Goal: Task Accomplishment & Management: Complete application form

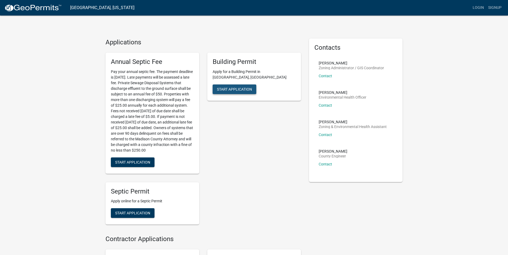
click at [228, 87] on span "Start Application" at bounding box center [234, 89] width 35 height 4
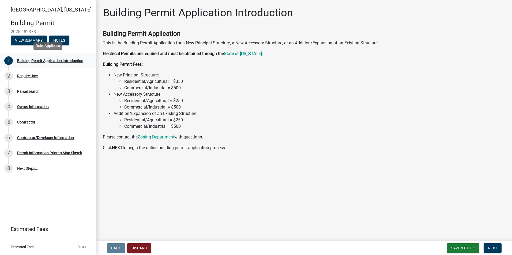
click at [32, 61] on div "Building Permit Application Introduction" at bounding box center [50, 61] width 66 height 4
click at [491, 247] on span "Next" at bounding box center [492, 248] width 9 height 4
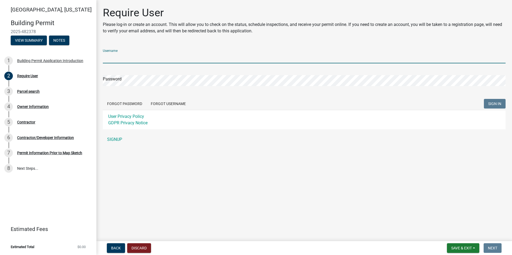
click at [116, 57] on input "Username" at bounding box center [304, 57] width 402 height 11
click at [154, 103] on form "Username Password Forgot Password Forgot Username SIGN IN User Privacy Policy G…" at bounding box center [304, 87] width 402 height 85
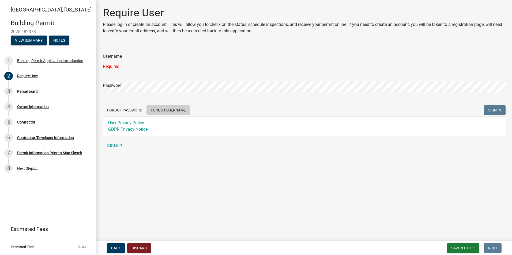
click at [163, 109] on button "Forgot Username" at bounding box center [168, 110] width 44 height 10
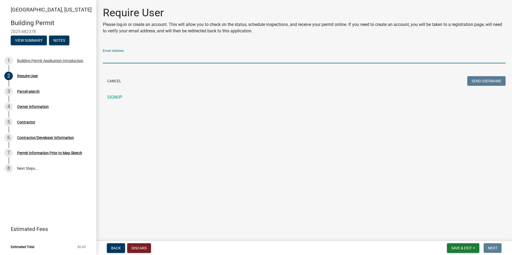
click at [122, 58] on input "Email Address" at bounding box center [304, 57] width 402 height 11
type input "[EMAIL_ADDRESS][DOMAIN_NAME]"
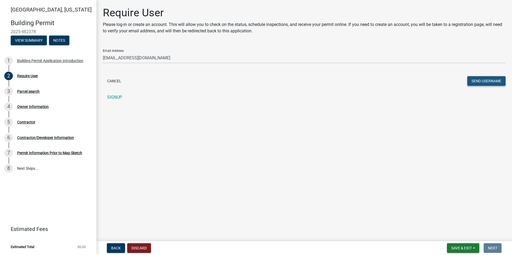
click at [484, 82] on button "Send Username" at bounding box center [486, 81] width 38 height 10
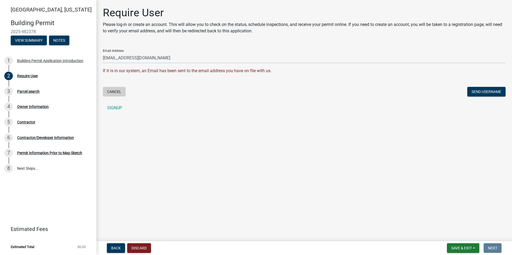
click at [112, 90] on button "Cancel" at bounding box center [114, 92] width 23 height 10
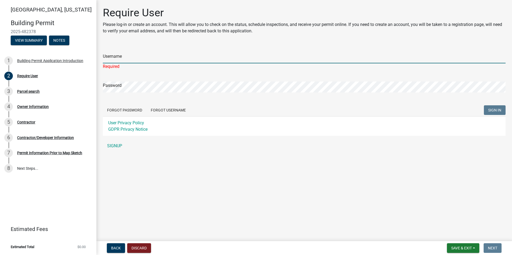
click at [119, 57] on input "Username" at bounding box center [304, 57] width 402 height 11
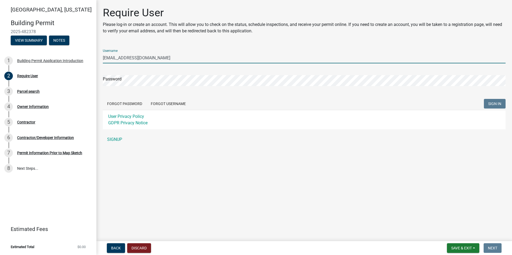
type input "[EMAIL_ADDRESS][DOMAIN_NAME]"
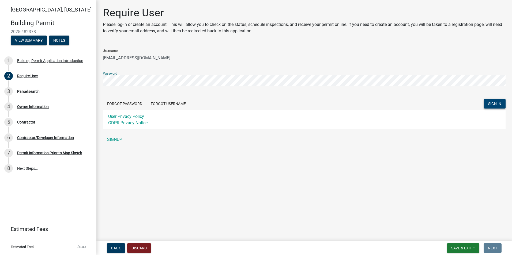
click at [499, 105] on span "SIGN IN" at bounding box center [494, 104] width 13 height 4
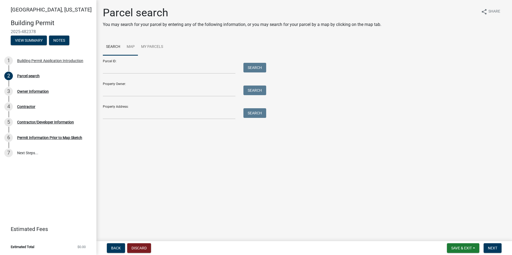
click at [130, 47] on link "Map" at bounding box center [130, 47] width 14 height 17
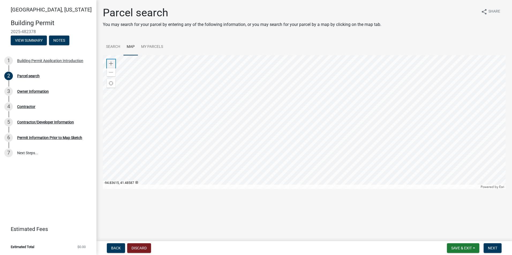
click at [111, 65] on span at bounding box center [111, 64] width 4 height 4
click at [277, 117] on div at bounding box center [304, 122] width 402 height 134
click at [114, 64] on div "Zoom in" at bounding box center [111, 63] width 9 height 9
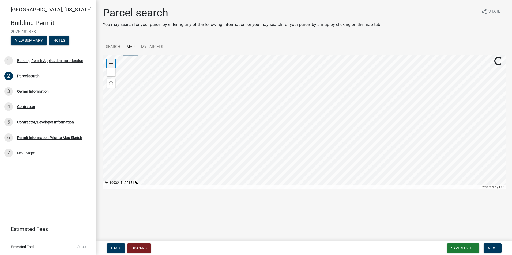
click at [114, 64] on div "Zoom in" at bounding box center [111, 63] width 9 height 9
click at [365, 152] on div at bounding box center [304, 122] width 402 height 134
click at [113, 47] on link "Search" at bounding box center [113, 47] width 21 height 17
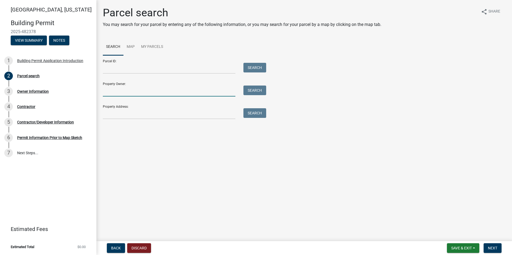
click at [120, 92] on input "Property Owner:" at bounding box center [169, 91] width 132 height 11
click at [123, 92] on input "Property Owner:" at bounding box center [169, 91] width 132 height 11
type input "[PERSON_NAME]"
click at [261, 92] on button "Search" at bounding box center [254, 91] width 23 height 10
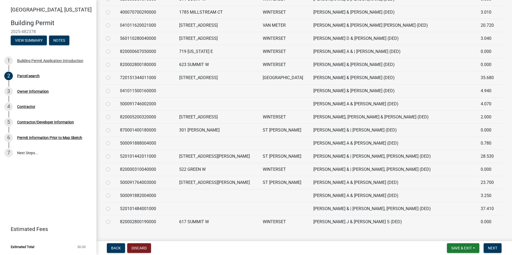
scroll to position [205, 0]
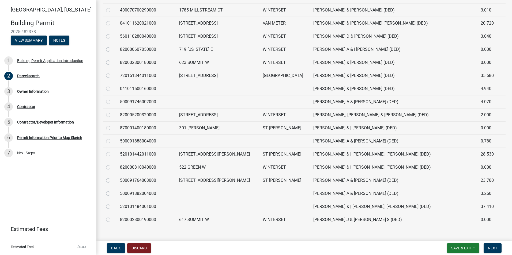
click at [287, 156] on td "ST [PERSON_NAME]" at bounding box center [284, 154] width 51 height 13
click at [112, 151] on label at bounding box center [112, 151] width 0 height 0
click at [112, 155] on input "radio" at bounding box center [113, 152] width 3 height 3
radio input "true"
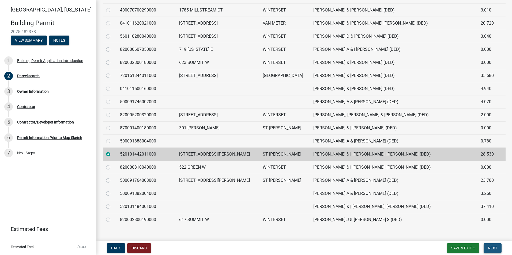
click at [490, 247] on span "Next" at bounding box center [492, 248] width 9 height 4
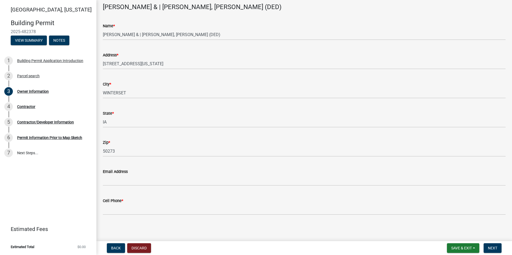
scroll to position [28, 0]
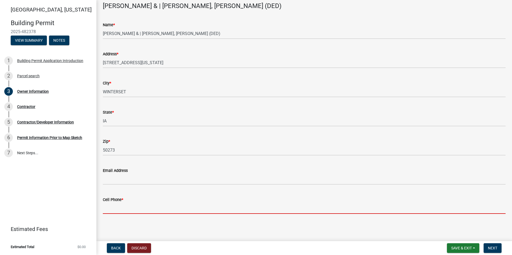
click at [121, 210] on input "Cell Phone *" at bounding box center [304, 208] width 402 height 11
type input "5158646233"
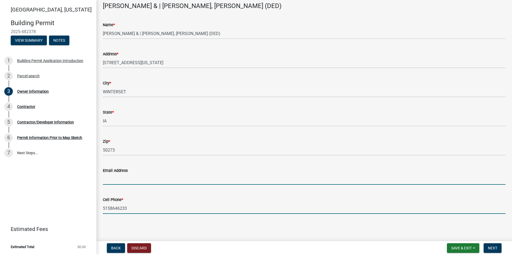
type input "[EMAIL_ADDRESS][DOMAIN_NAME]"
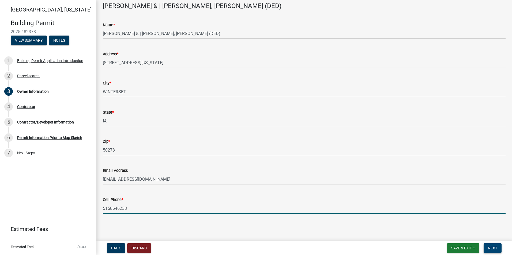
click at [496, 249] on span "Next" at bounding box center [492, 248] width 9 height 4
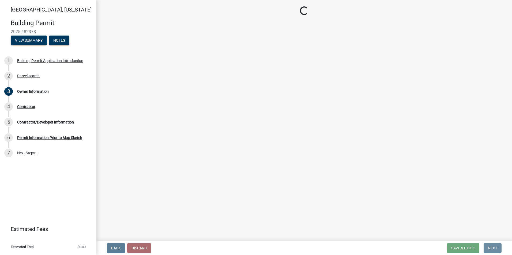
scroll to position [0, 0]
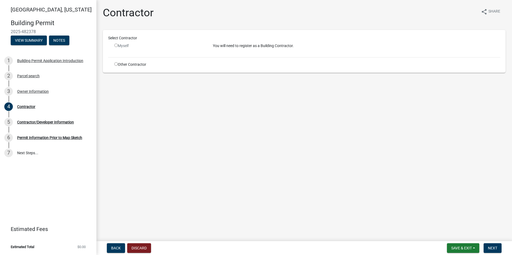
click at [115, 64] on input "radio" at bounding box center [115, 63] width 3 height 3
radio input "true"
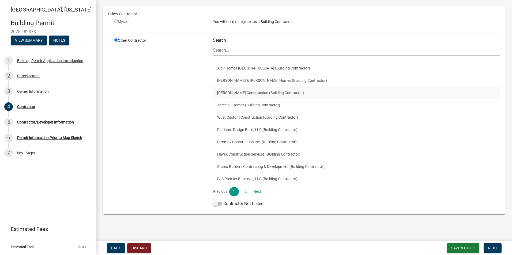
scroll to position [32, 0]
click at [257, 191] on link "Next" at bounding box center [257, 191] width 10 height 9
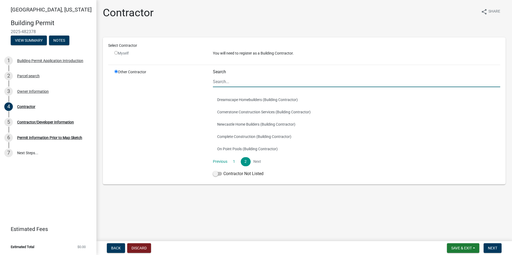
click at [224, 83] on input "Search" at bounding box center [356, 81] width 287 height 11
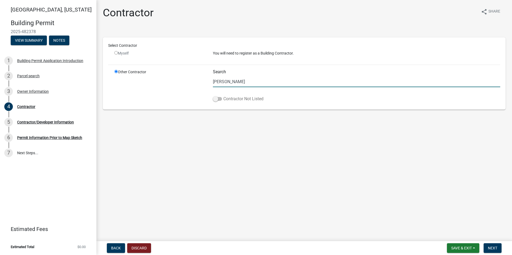
click at [218, 98] on span at bounding box center [217, 99] width 9 height 4
click at [223, 96] on input "Contractor Not Listed" at bounding box center [223, 96] width 0 height 0
click at [228, 82] on input "[PERSON_NAME]" at bounding box center [356, 81] width 287 height 11
drag, startPoint x: 227, startPoint y: 81, endPoint x: 207, endPoint y: 78, distance: 20.4
click at [207, 78] on div "Other Contractor Search [PERSON_NAME] Contractor Not Listed" at bounding box center [307, 86] width 394 height 35
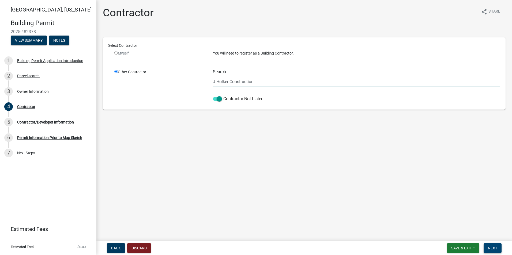
type input "J Holker Construction"
click at [494, 247] on span "Next" at bounding box center [492, 248] width 9 height 4
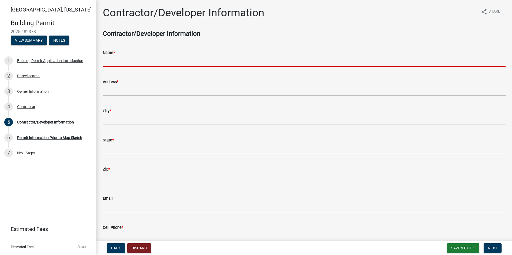
click at [121, 59] on input "Name *" at bounding box center [304, 61] width 402 height 11
type input "J Holker Construction"
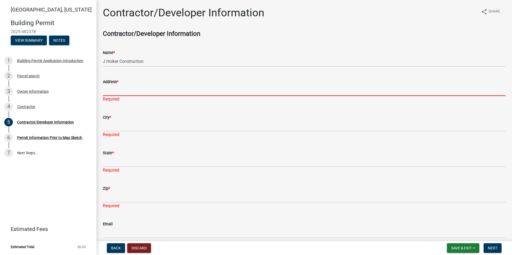
click at [118, 93] on input "Address *" at bounding box center [304, 90] width 402 height 11
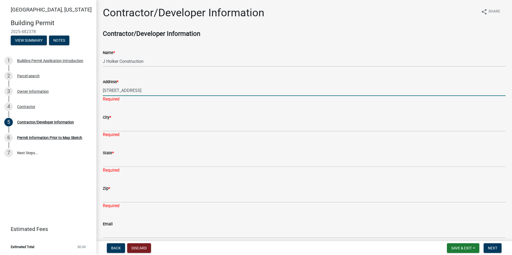
type input "[STREET_ADDRESS]"
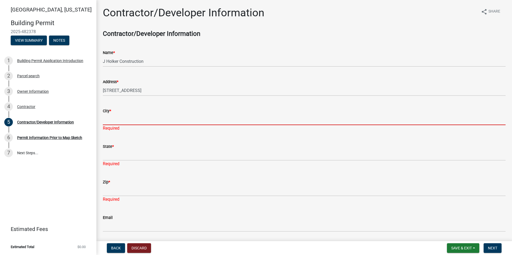
click at [107, 124] on input "City *" at bounding box center [304, 119] width 402 height 11
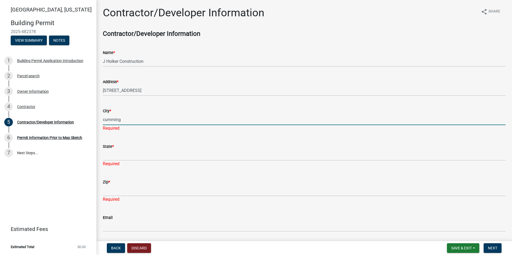
type input "cumming"
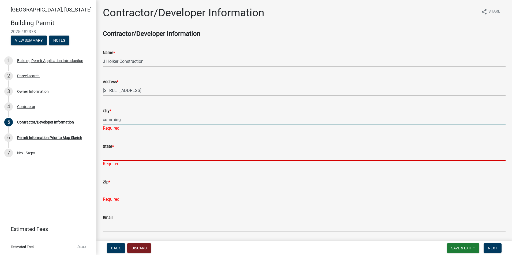
click at [115, 157] on div "State * Required" at bounding box center [304, 151] width 402 height 31
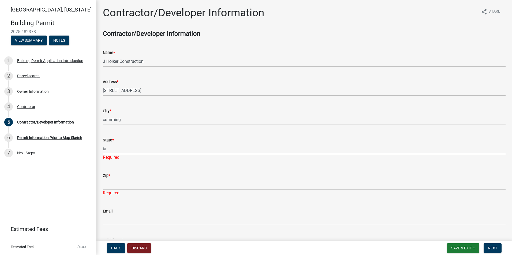
type input "ia"
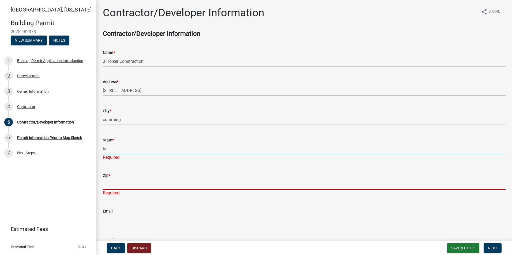
click at [106, 187] on div "Zip * Required" at bounding box center [304, 180] width 402 height 31
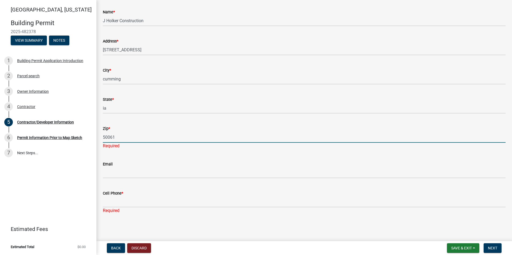
type input "50061"
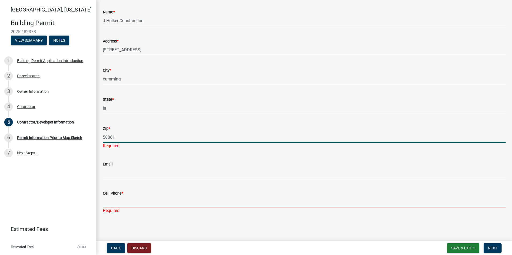
click at [120, 202] on input "Cell Phone *" at bounding box center [304, 202] width 402 height 11
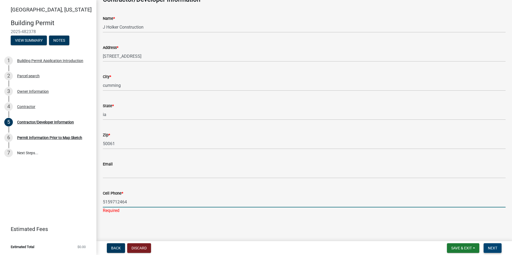
type input "5159712464"
click at [490, 246] on span "Next" at bounding box center [492, 248] width 9 height 4
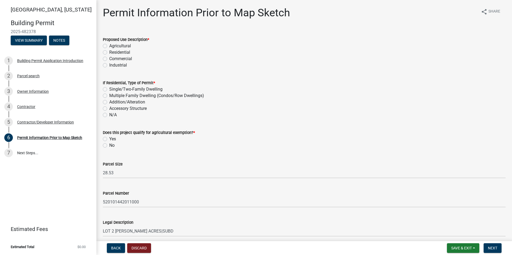
click at [109, 89] on label "Single/Two-Family Dwelling" at bounding box center [135, 89] width 53 height 6
click at [109, 89] on input "Single/Two-Family Dwelling" at bounding box center [110, 87] width 3 height 3
radio input "true"
click at [109, 52] on label "Residential" at bounding box center [119, 52] width 21 height 6
click at [109, 52] on input "Residential" at bounding box center [110, 50] width 3 height 3
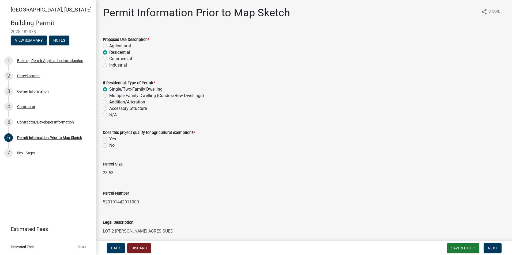
radio input "true"
click at [104, 50] on div "Residential" at bounding box center [304, 52] width 402 height 6
click at [109, 45] on label "Agricultural" at bounding box center [120, 46] width 22 height 6
click at [109, 45] on input "Agricultural" at bounding box center [110, 44] width 3 height 3
radio input "true"
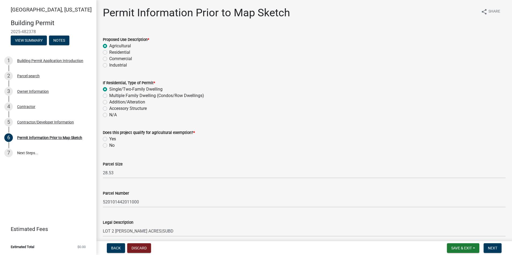
click at [109, 51] on label "Residential" at bounding box center [119, 52] width 21 height 6
click at [109, 51] on input "Residential" at bounding box center [110, 50] width 3 height 3
radio input "true"
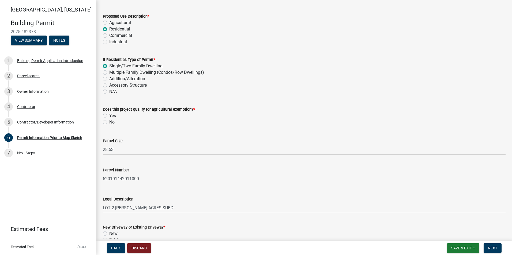
scroll to position [27, 0]
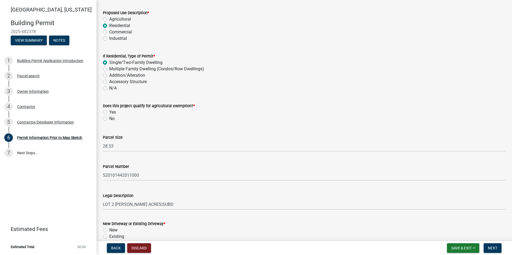
click at [109, 119] on label "No" at bounding box center [111, 119] width 5 height 6
click at [109, 119] on input "No" at bounding box center [110, 117] width 3 height 3
radio input "true"
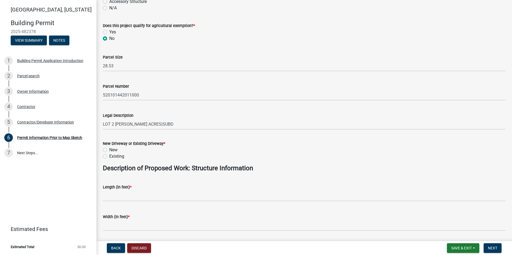
scroll to position [125, 0]
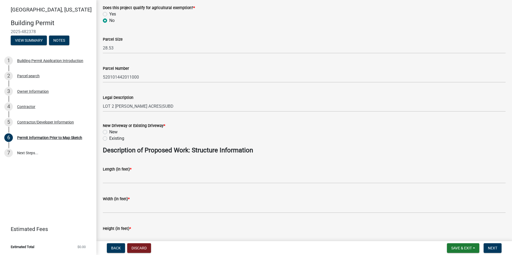
click at [109, 138] on label "Existing" at bounding box center [116, 138] width 15 height 6
click at [109, 138] on input "Existing" at bounding box center [110, 136] width 3 height 3
radio input "true"
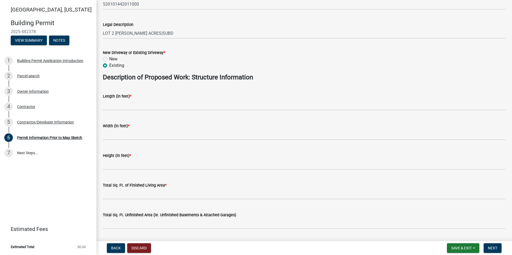
scroll to position [205, 0]
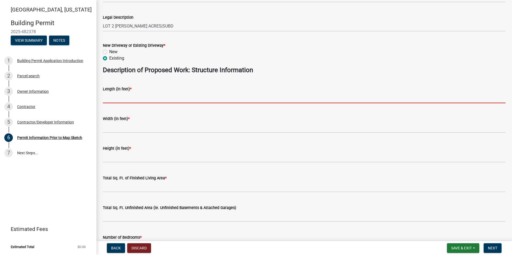
click at [114, 98] on input "text" at bounding box center [304, 97] width 402 height 11
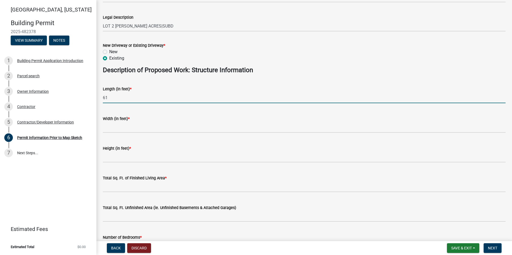
type input "61"
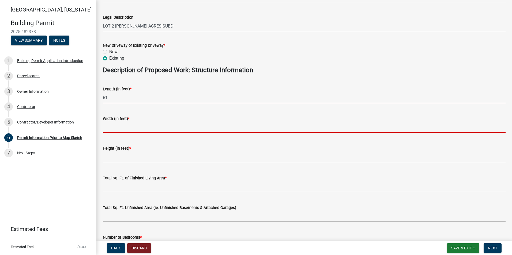
click at [106, 128] on input "text" at bounding box center [304, 127] width 402 height 11
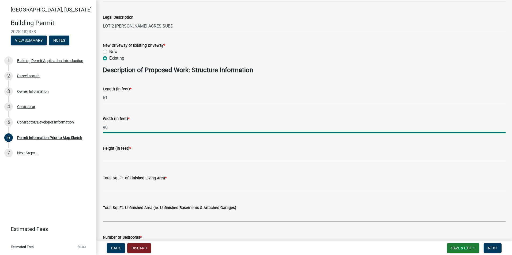
type input "90"
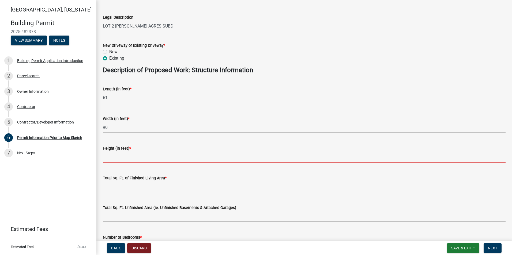
click at [115, 159] on input "text" at bounding box center [304, 157] width 402 height 11
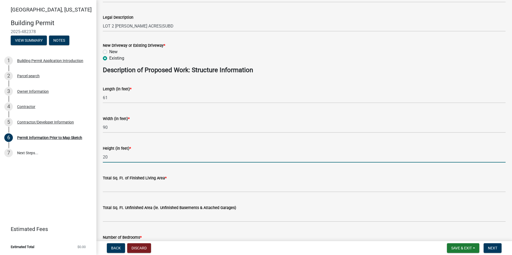
type input "20"
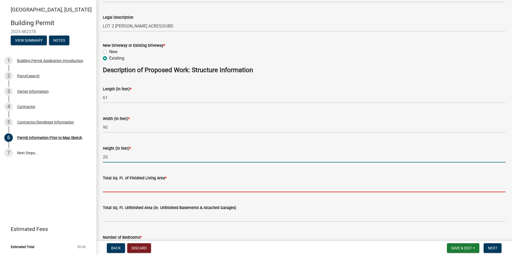
click at [114, 187] on input "text" at bounding box center [304, 186] width 402 height 11
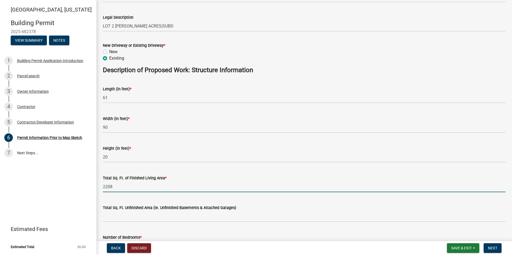
drag, startPoint x: 113, startPoint y: 187, endPoint x: 102, endPoint y: 187, distance: 11.0
click at [102, 187] on div "Total Sq. Ft. of Finished Living Area * 2208" at bounding box center [304, 179] width 410 height 25
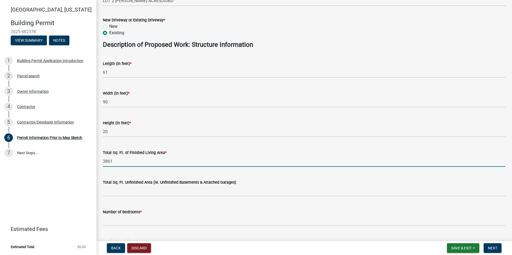
scroll to position [232, 0]
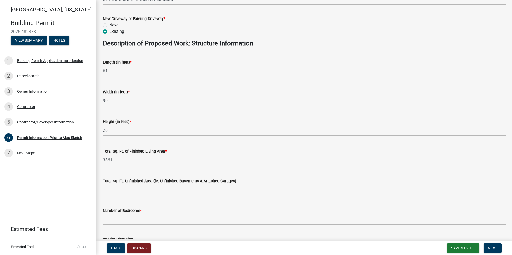
type input "3861"
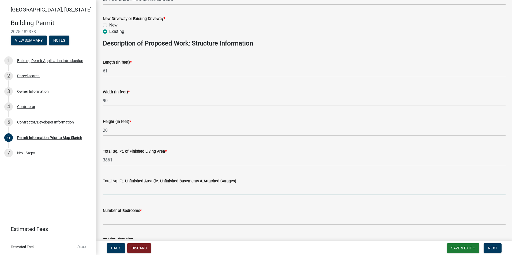
click at [118, 191] on input "text" at bounding box center [304, 189] width 402 height 11
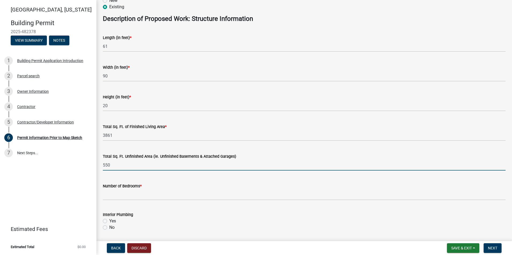
scroll to position [259, 0]
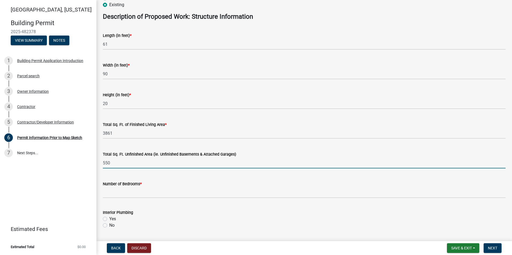
type input "550"
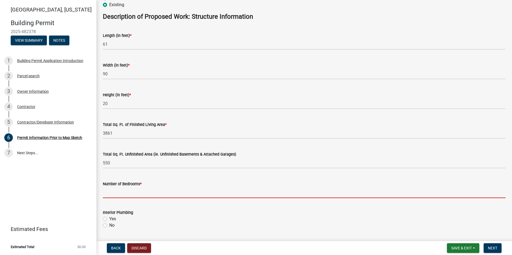
click at [120, 191] on input "text" at bounding box center [304, 192] width 402 height 11
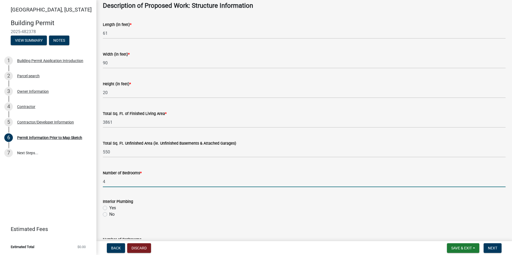
scroll to position [285, 0]
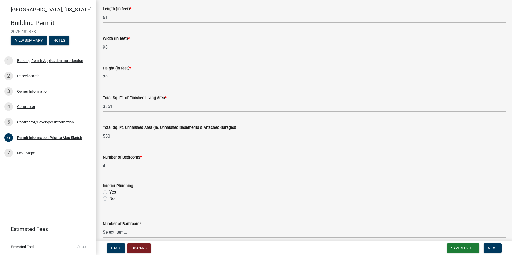
type input "4"
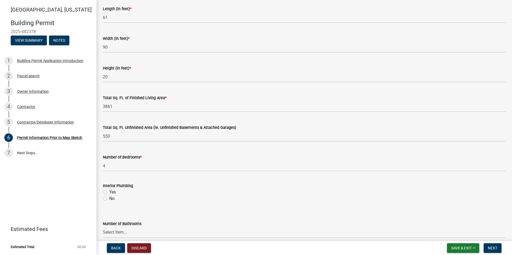
click at [109, 191] on label "Yes" at bounding box center [112, 192] width 7 height 6
click at [109, 191] on input "Yes" at bounding box center [110, 190] width 3 height 3
radio input "true"
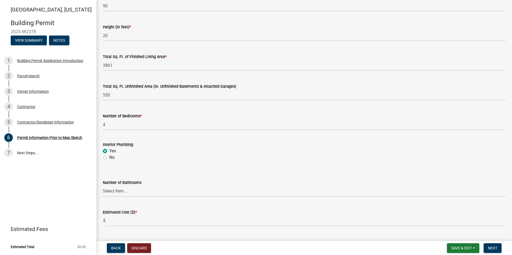
scroll to position [330, 0]
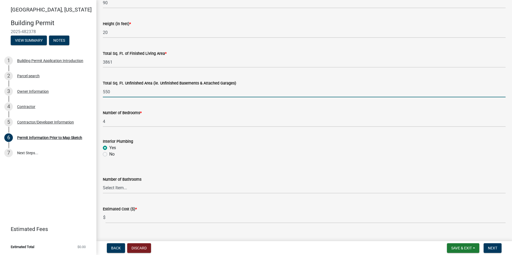
drag, startPoint x: 112, startPoint y: 92, endPoint x: 99, endPoint y: 93, distance: 12.3
click at [100, 93] on div "Total Sq. Ft. Unfinished Area (ie. Unfinished Basements & Attached Garages) 550" at bounding box center [304, 85] width 410 height 25
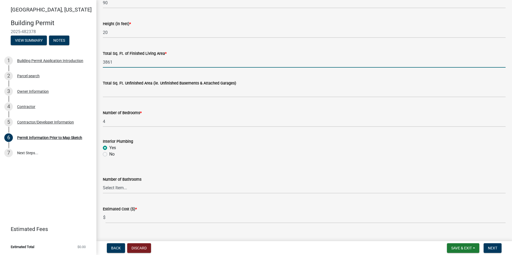
drag, startPoint x: 114, startPoint y: 62, endPoint x: 101, endPoint y: 64, distance: 13.0
click at [101, 64] on div "Total Sq. Ft. of Finished Living Area * 3861" at bounding box center [304, 55] width 410 height 25
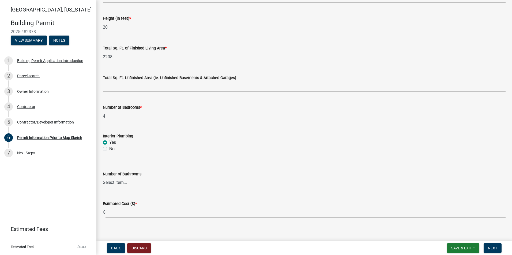
scroll to position [340, 0]
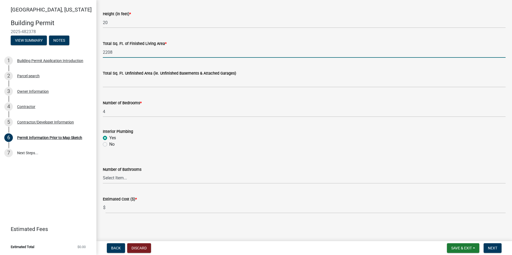
type input "2208"
click at [124, 178] on select "Select Item... 0 1 2 3 4 5 6" at bounding box center [304, 178] width 402 height 11
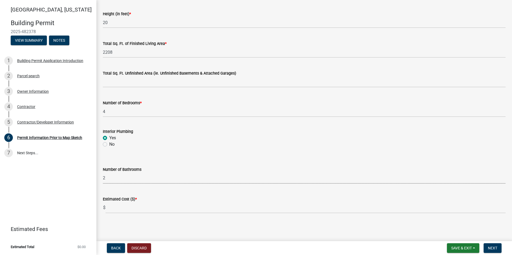
click at [103, 173] on select "Select Item... 0 1 2 3 4 5 6" at bounding box center [304, 178] width 402 height 11
select select "8696842b-1f2d-45b9-8814-ba6b9543b151"
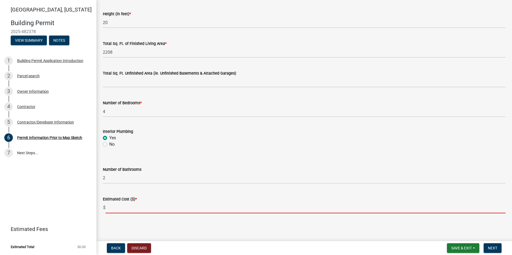
click at [113, 210] on input "text" at bounding box center [305, 208] width 400 height 11
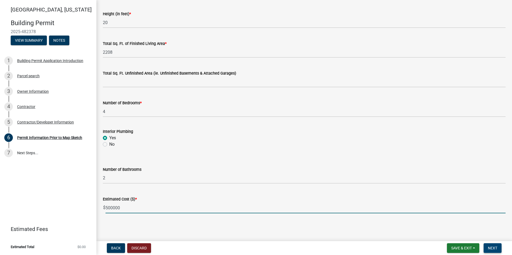
type input "500000"
click at [493, 249] on span "Next" at bounding box center [492, 248] width 9 height 4
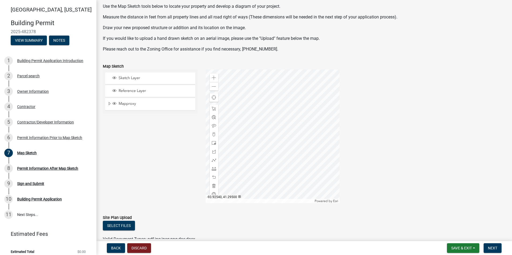
scroll to position [45, 0]
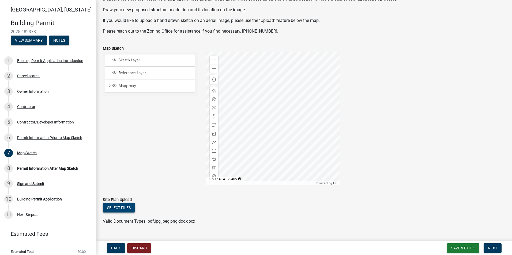
click at [125, 210] on button "Select files" at bounding box center [119, 208] width 32 height 10
click at [127, 62] on span "Sketch Layer" at bounding box center [155, 60] width 76 height 5
click at [126, 62] on span "Sketch Layer" at bounding box center [155, 60] width 76 height 5
click at [124, 72] on span "Reference Layer" at bounding box center [155, 73] width 76 height 5
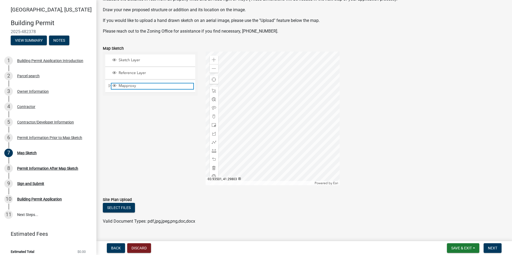
click at [125, 86] on span "Mapproxy" at bounding box center [155, 85] width 76 height 5
click at [110, 85] on span "Expand" at bounding box center [109, 85] width 4 height 5
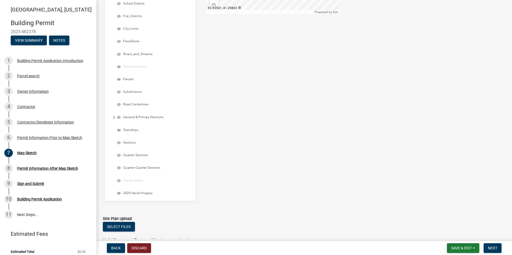
scroll to position [223, 0]
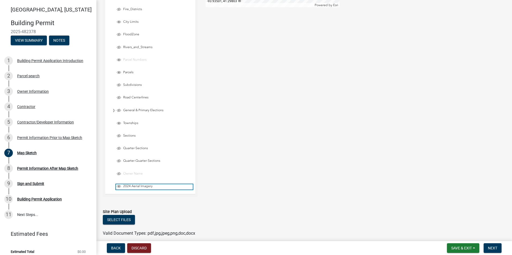
click at [134, 186] on span "2024 Aerial Imagery" at bounding box center [157, 186] width 71 height 4
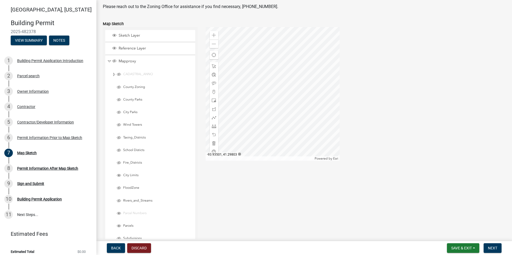
scroll to position [45, 0]
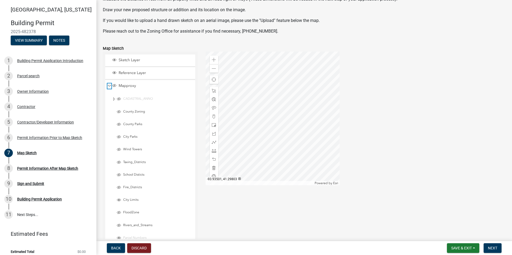
click at [108, 86] on span "Collapse" at bounding box center [109, 85] width 4 height 5
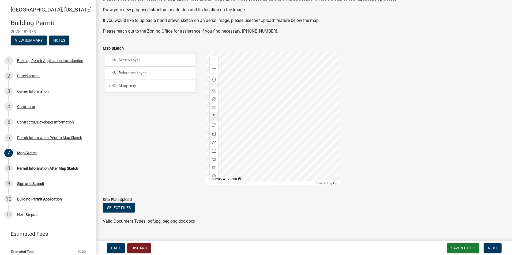
click at [235, 125] on div at bounding box center [272, 119] width 134 height 134
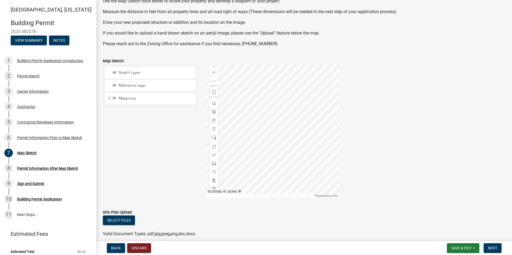
scroll to position [36, 0]
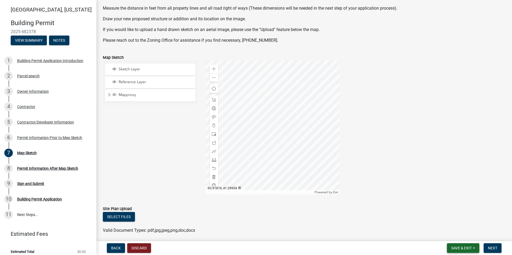
click at [462, 248] on span "Save & Exit" at bounding box center [461, 248] width 21 height 4
click at [454, 236] on button "Save & Exit" at bounding box center [457, 234] width 43 height 13
